Goal: Task Accomplishment & Management: Use online tool/utility

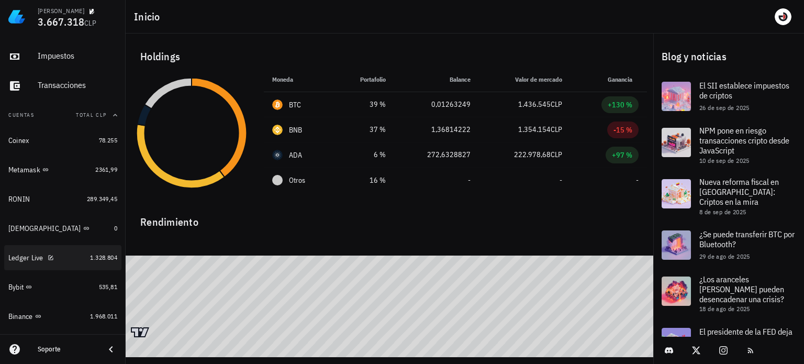
scroll to position [70, 0]
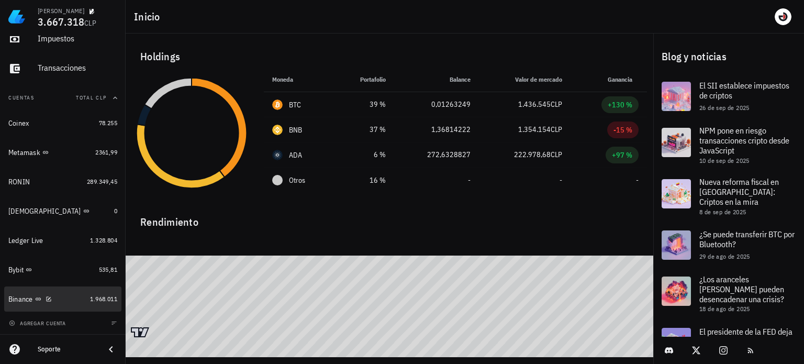
click at [59, 289] on div "Binance" at bounding box center [46, 299] width 77 height 22
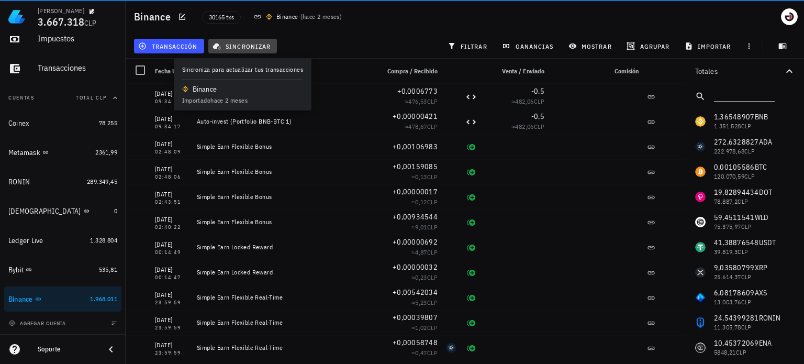
click at [224, 42] on span "sincronizar" at bounding box center [243, 46] width 56 height 8
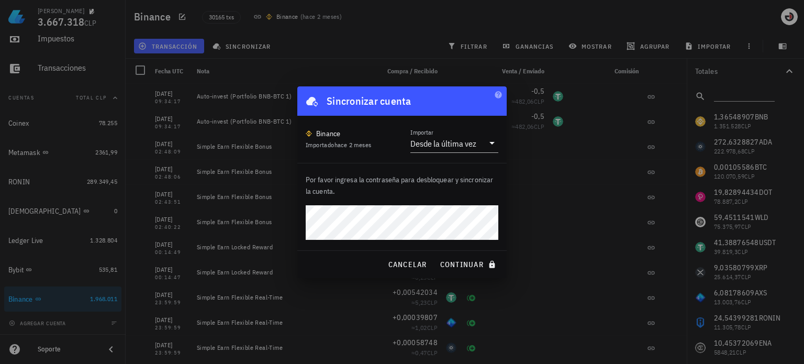
click at [435, 255] on button "continuar" at bounding box center [468, 264] width 67 height 19
